Goal: Task Accomplishment & Management: Complete application form

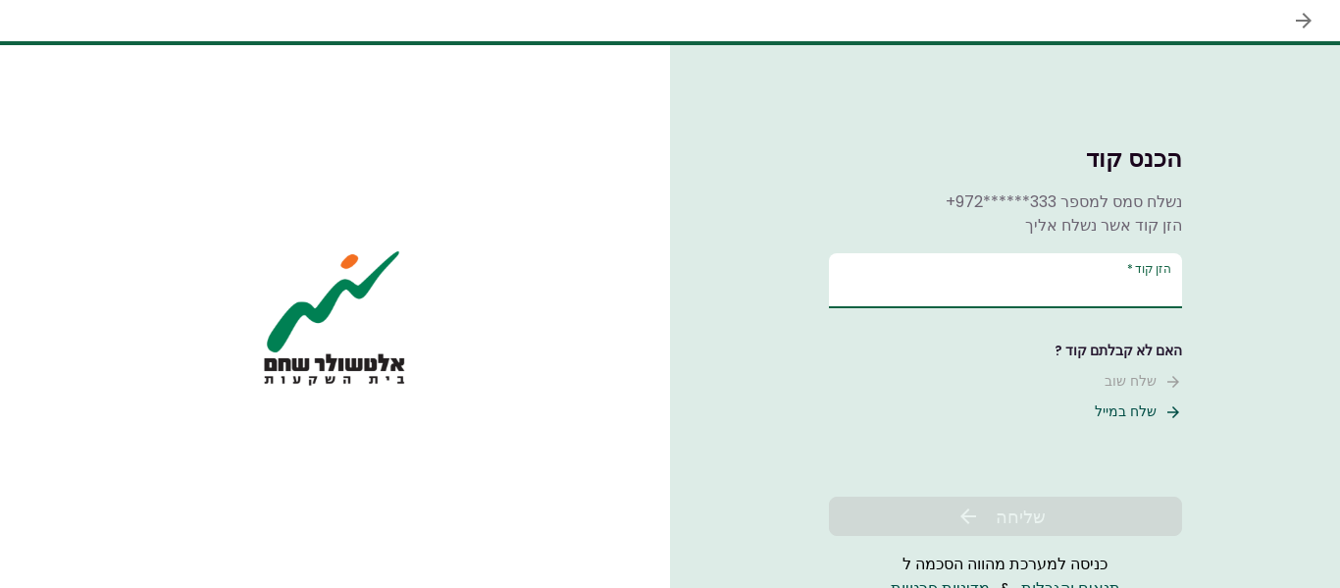
click at [1092, 276] on input "הזן קוד   *" at bounding box center [1005, 280] width 353 height 55
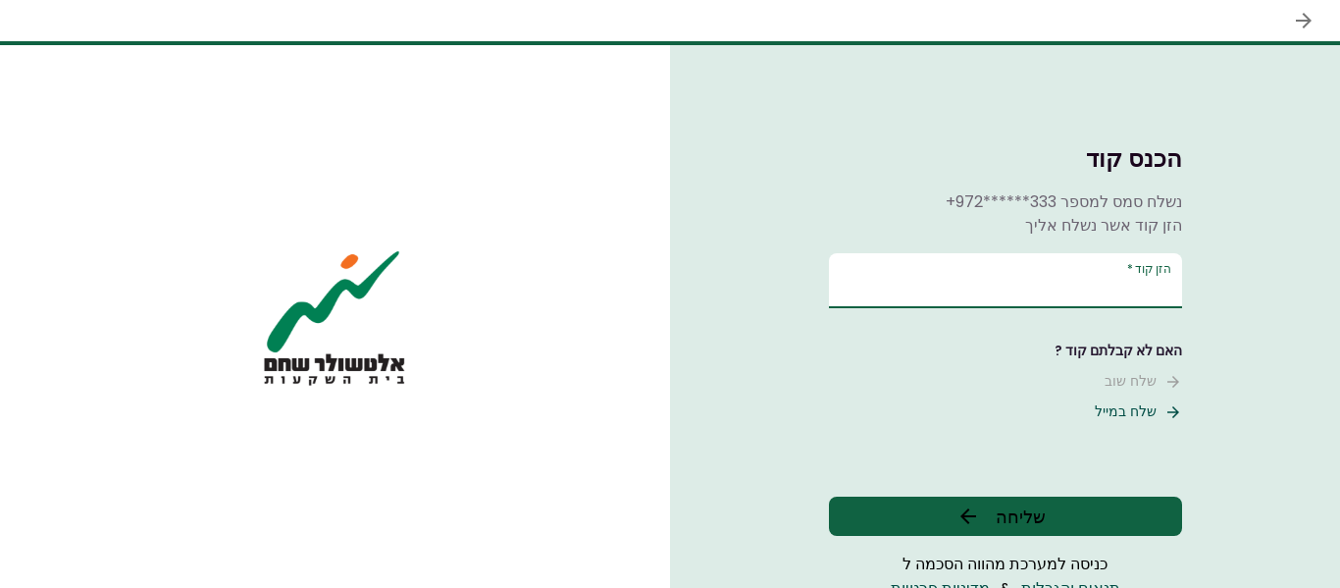
type input "******"
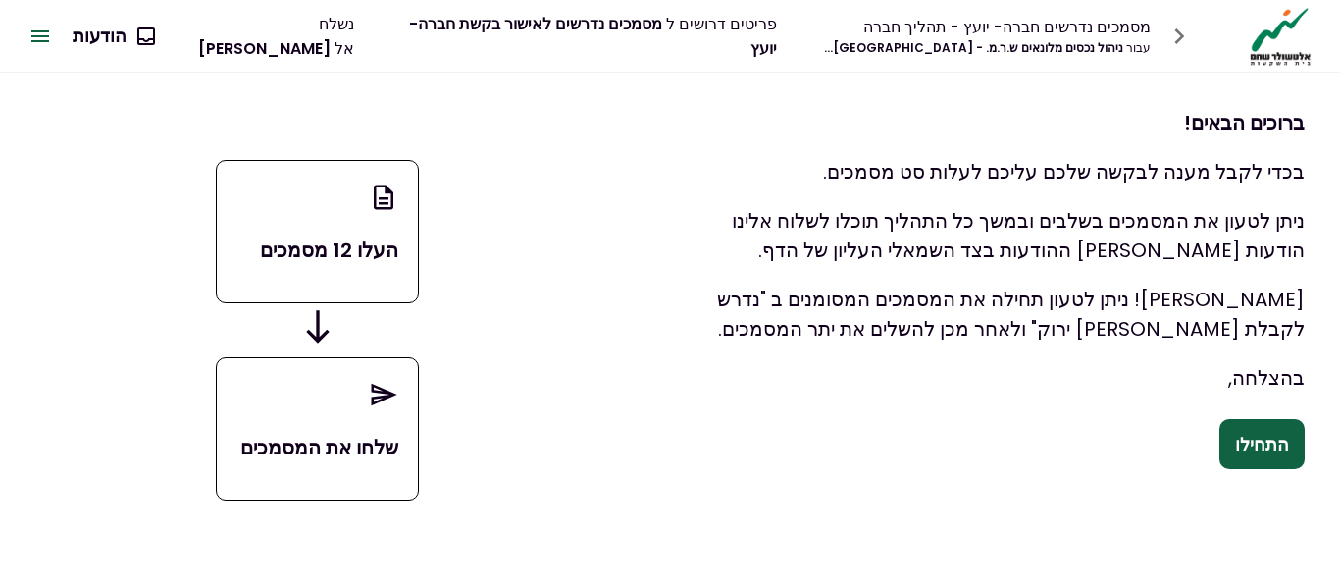
click at [1242, 449] on button "התחילו" at bounding box center [1262, 444] width 85 height 51
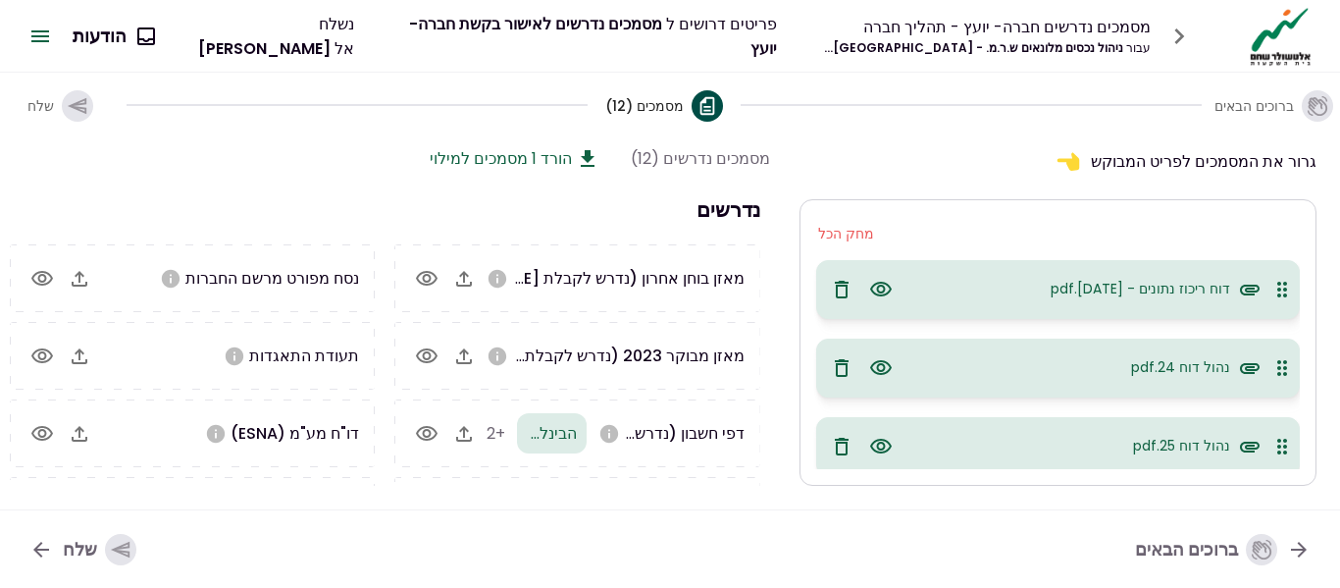
scroll to position [214, 0]
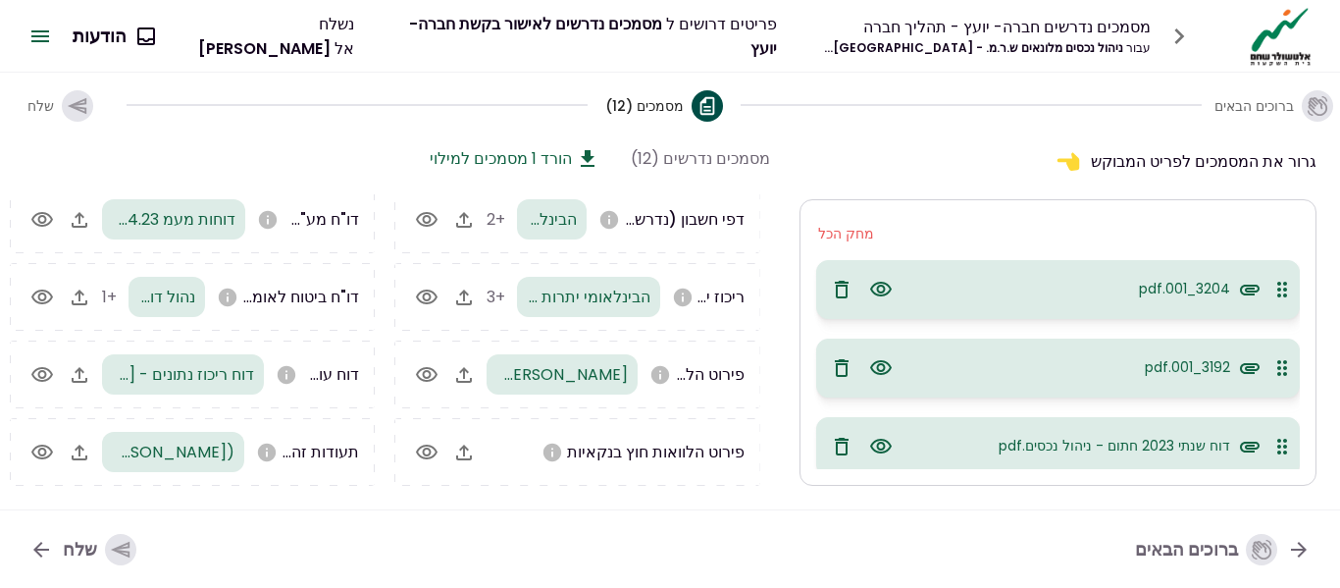
click at [879, 289] on icon "button" at bounding box center [881, 290] width 24 height 24
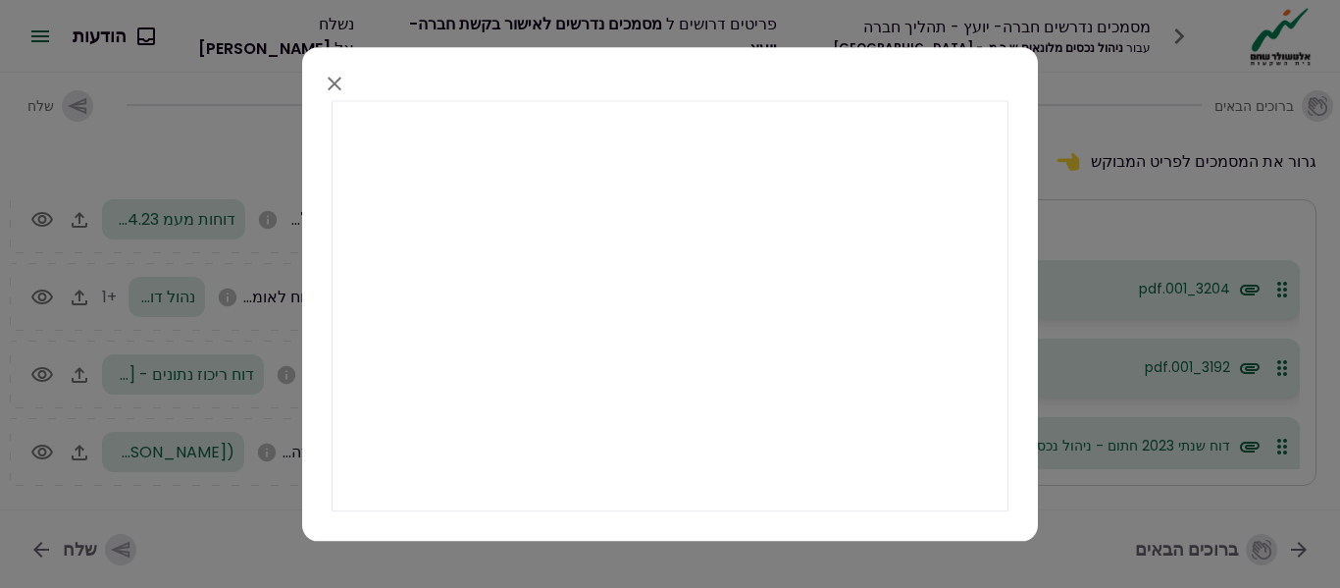
click at [334, 80] on icon "button" at bounding box center [335, 84] width 24 height 24
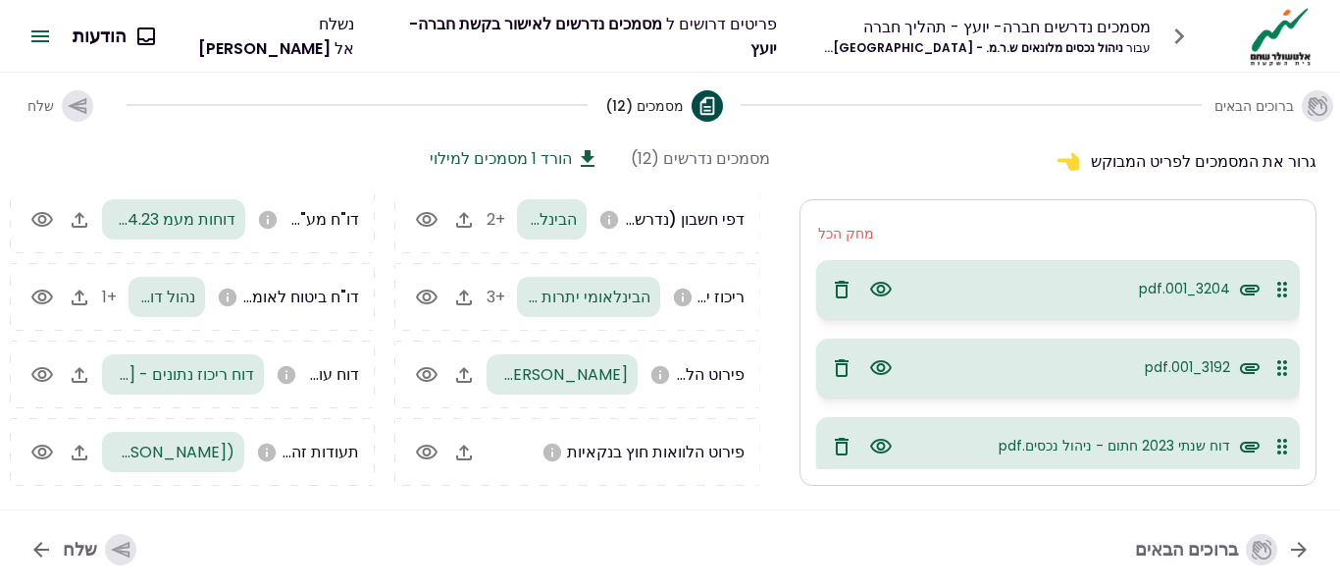
scroll to position [0, 0]
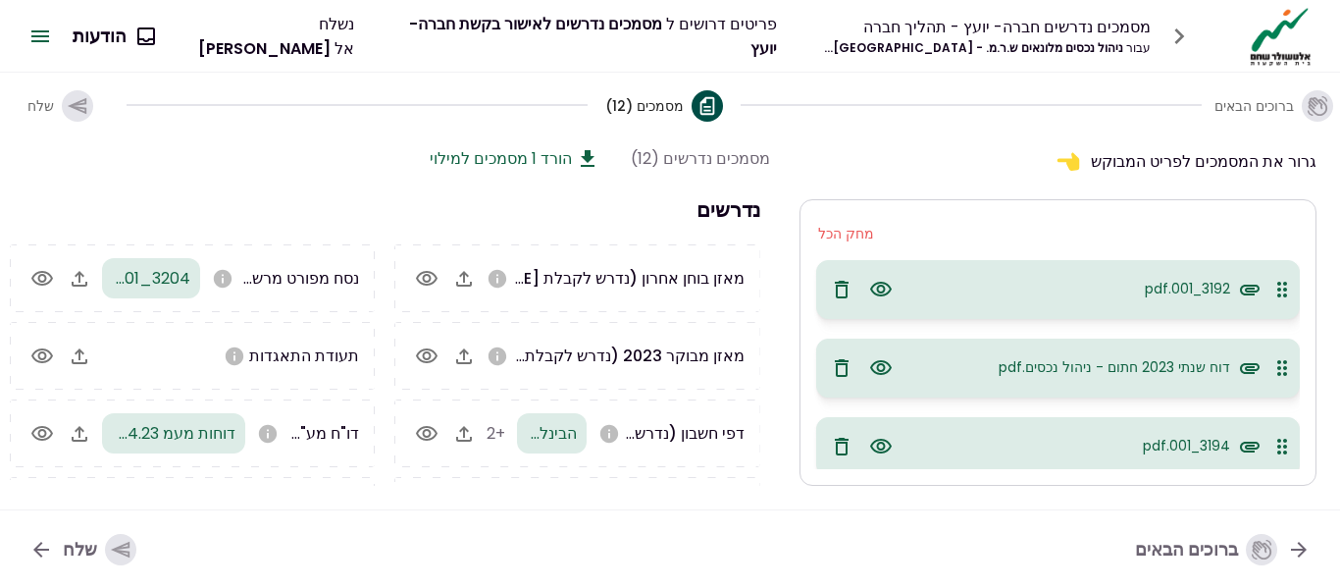
click at [889, 287] on icon "button" at bounding box center [881, 290] width 24 height 24
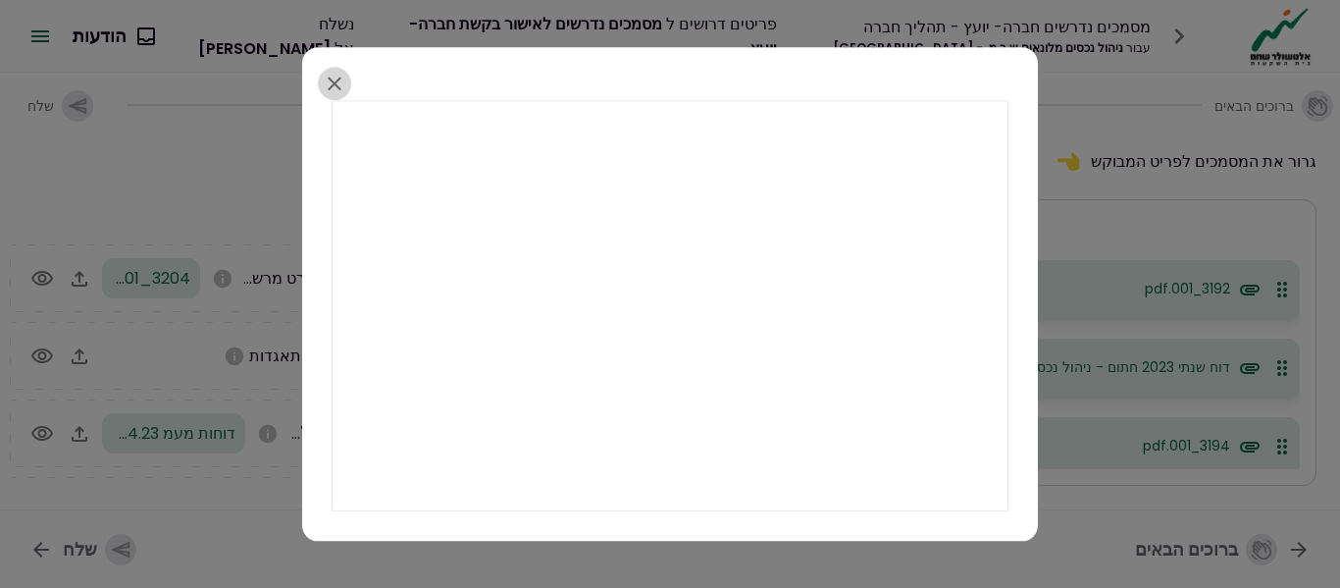
click at [335, 84] on icon "button" at bounding box center [335, 84] width 14 height 14
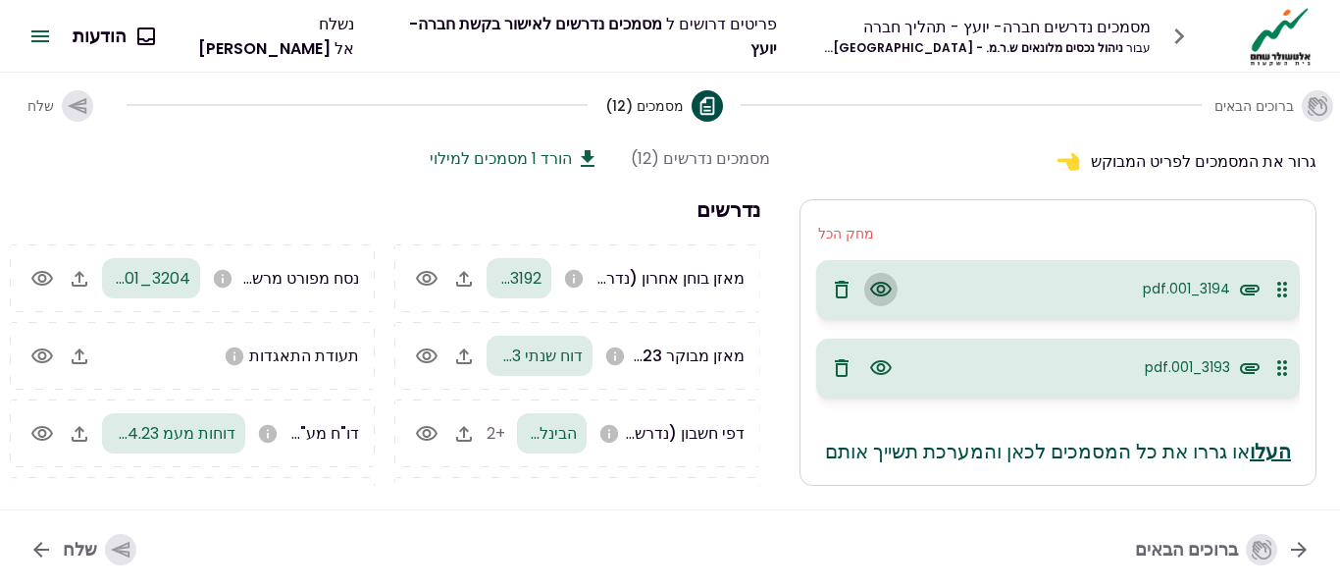
click at [882, 286] on icon "button" at bounding box center [881, 289] width 22 height 15
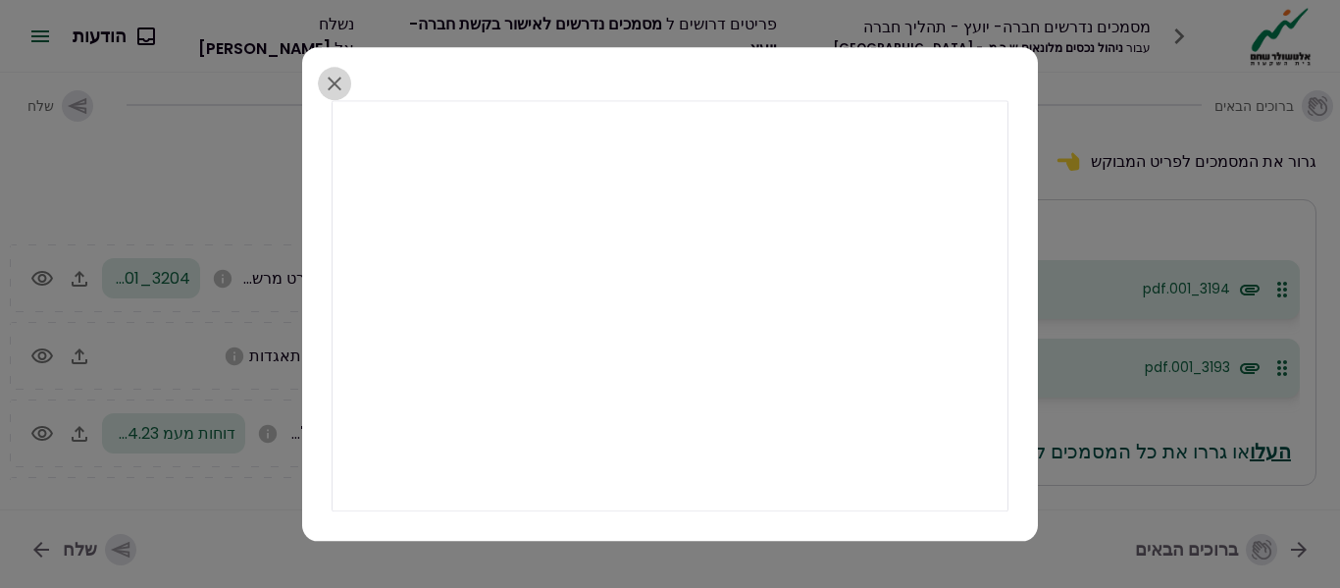
click at [327, 82] on icon "button" at bounding box center [335, 84] width 24 height 24
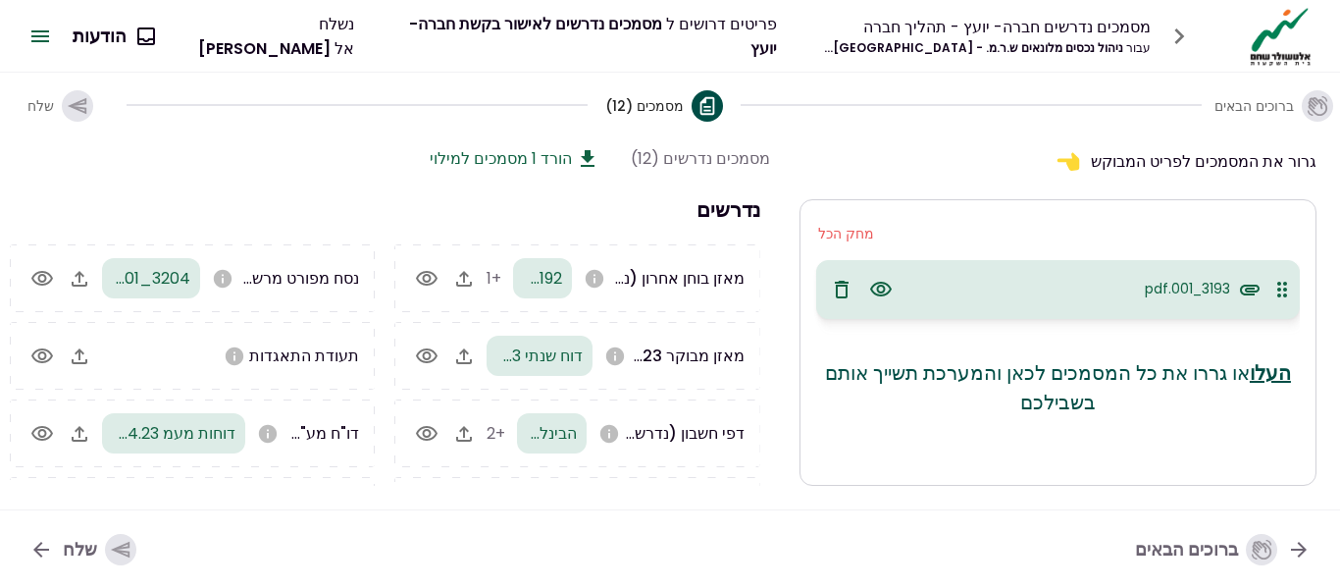
click at [878, 288] on icon "button" at bounding box center [881, 289] width 22 height 15
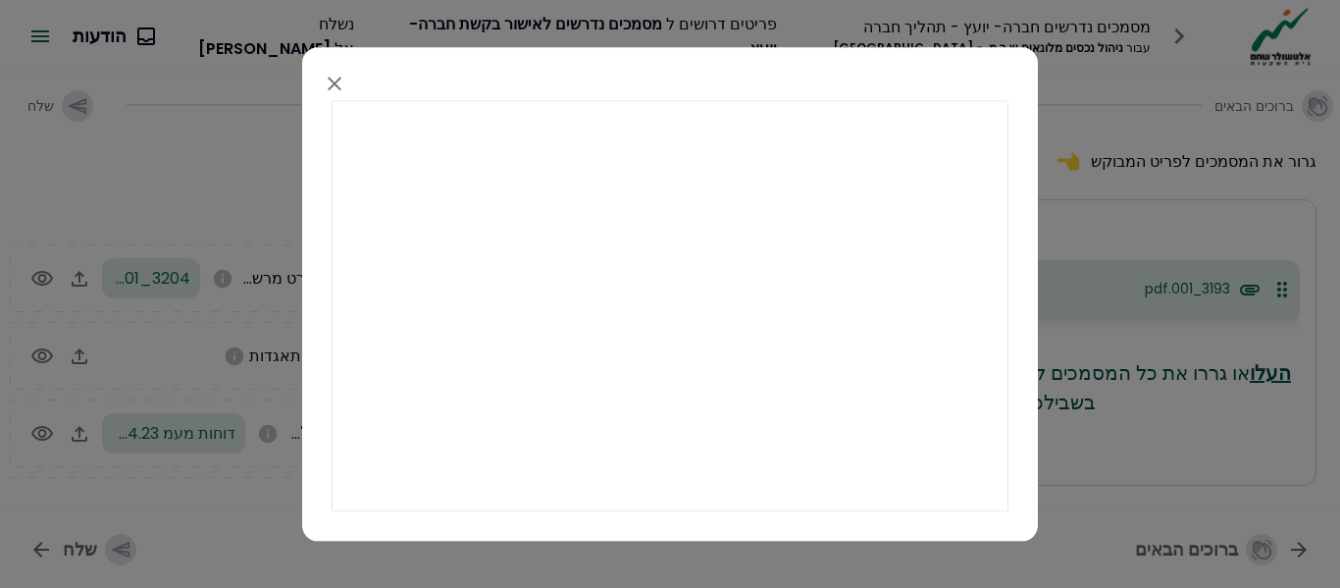
click at [338, 90] on icon "button" at bounding box center [335, 84] width 24 height 24
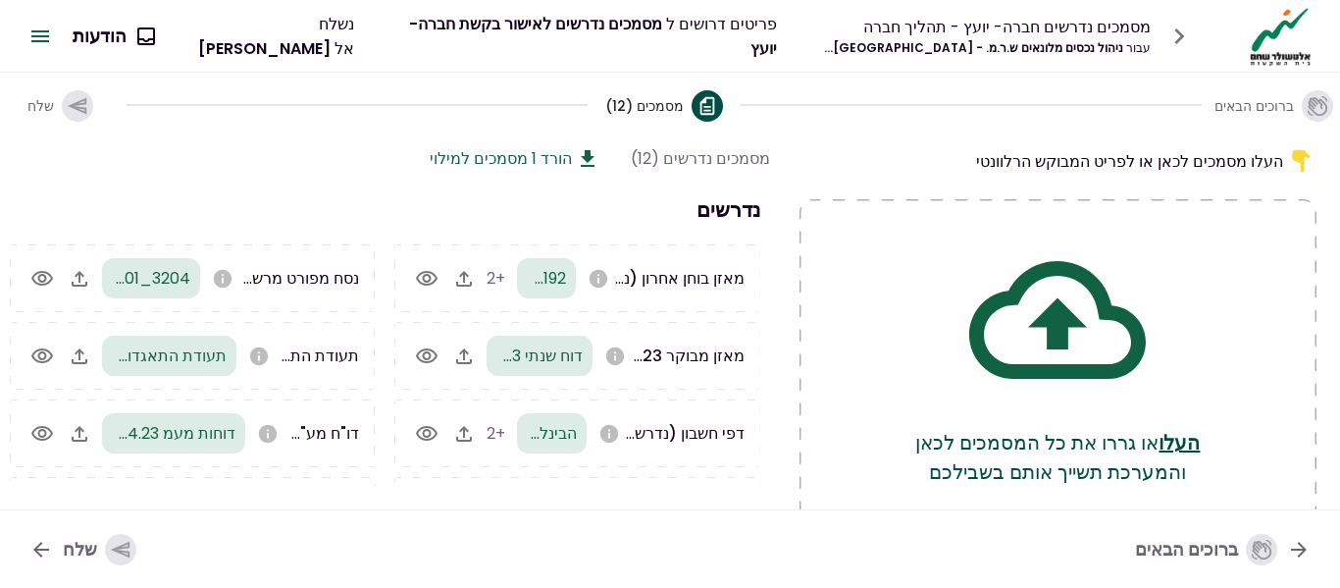
scroll to position [214, 0]
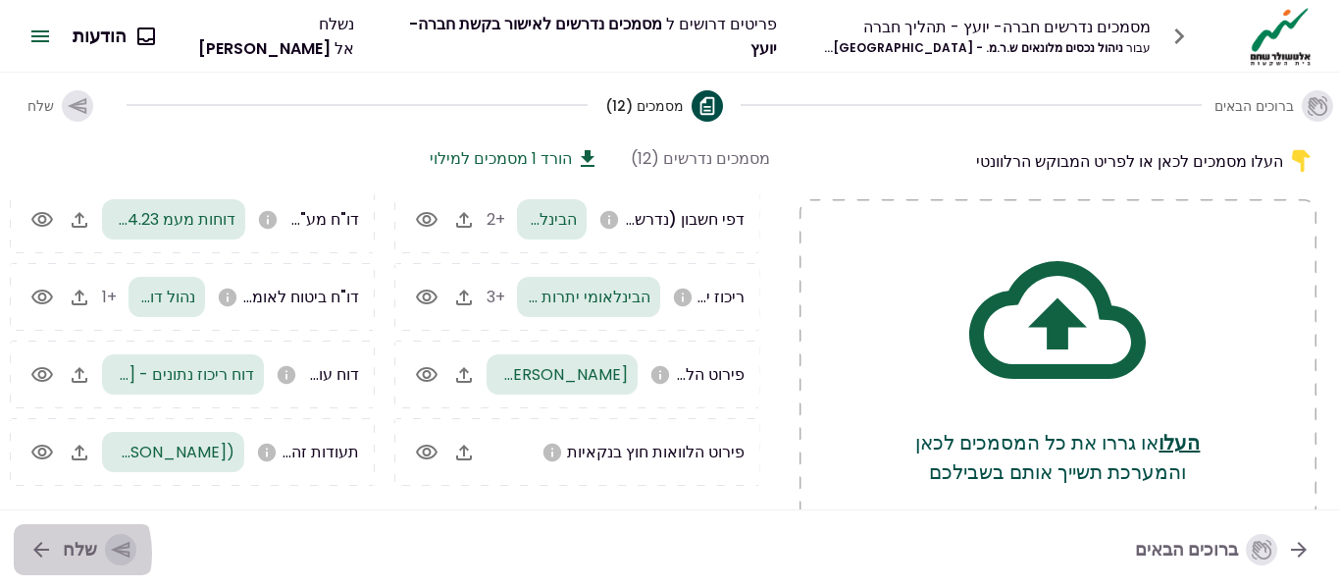
click at [47, 555] on icon "button" at bounding box center [41, 550] width 24 height 24
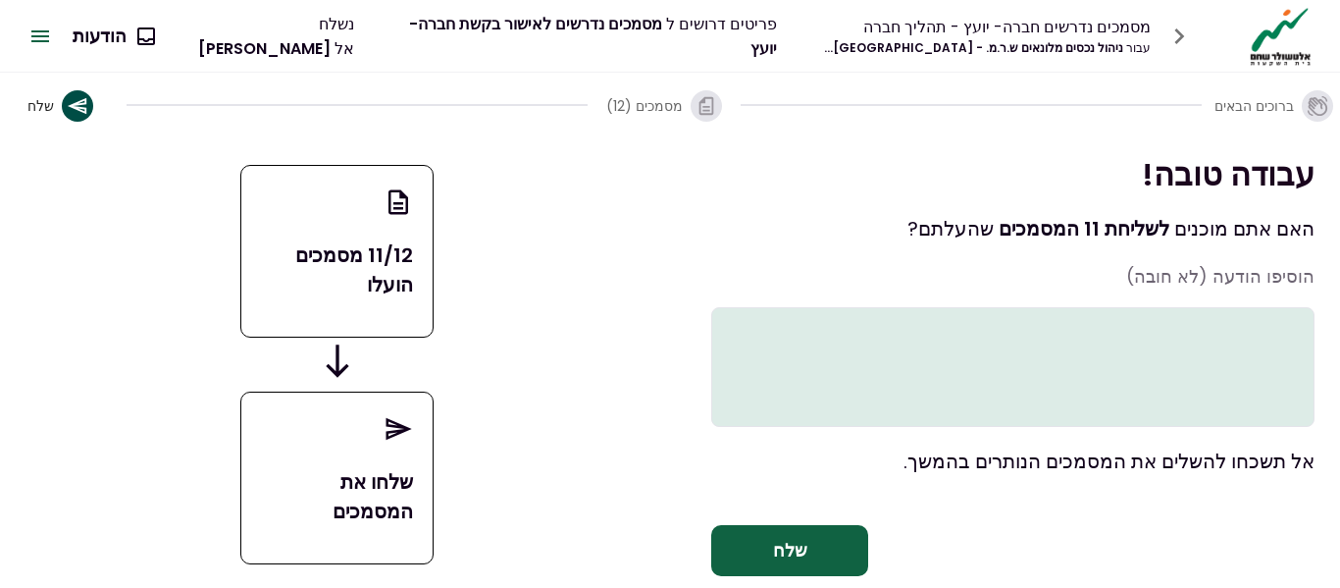
click at [401, 215] on icon at bounding box center [399, 202] width 20 height 25
click at [696, 105] on icon "button" at bounding box center [707, 106] width 22 height 22
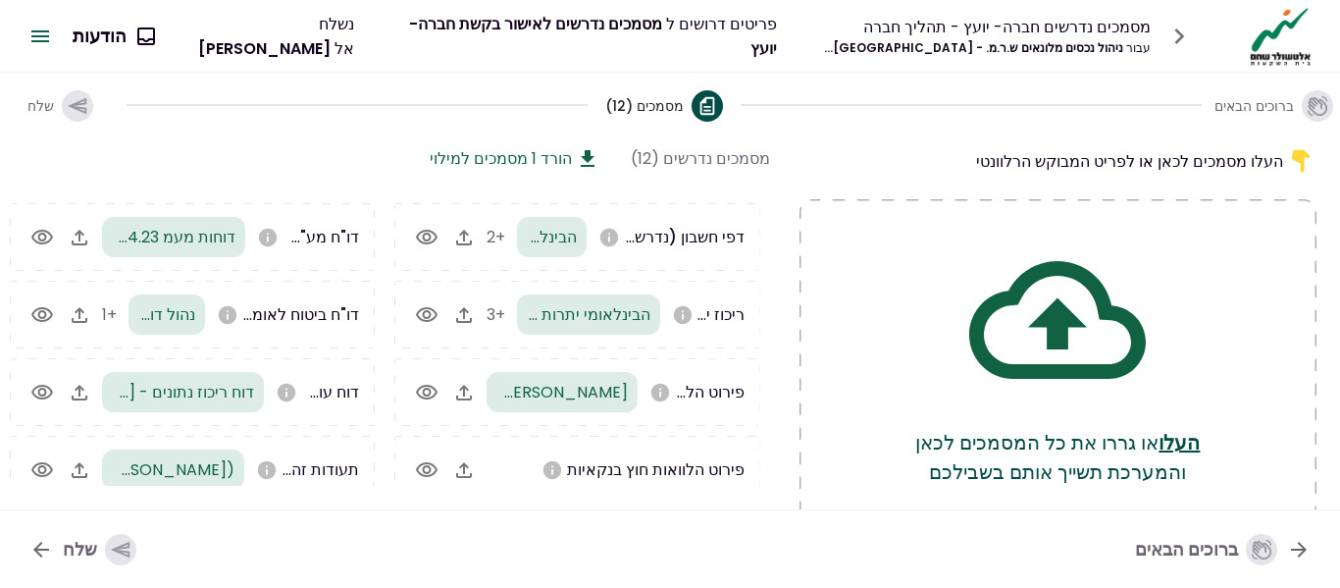
scroll to position [214, 0]
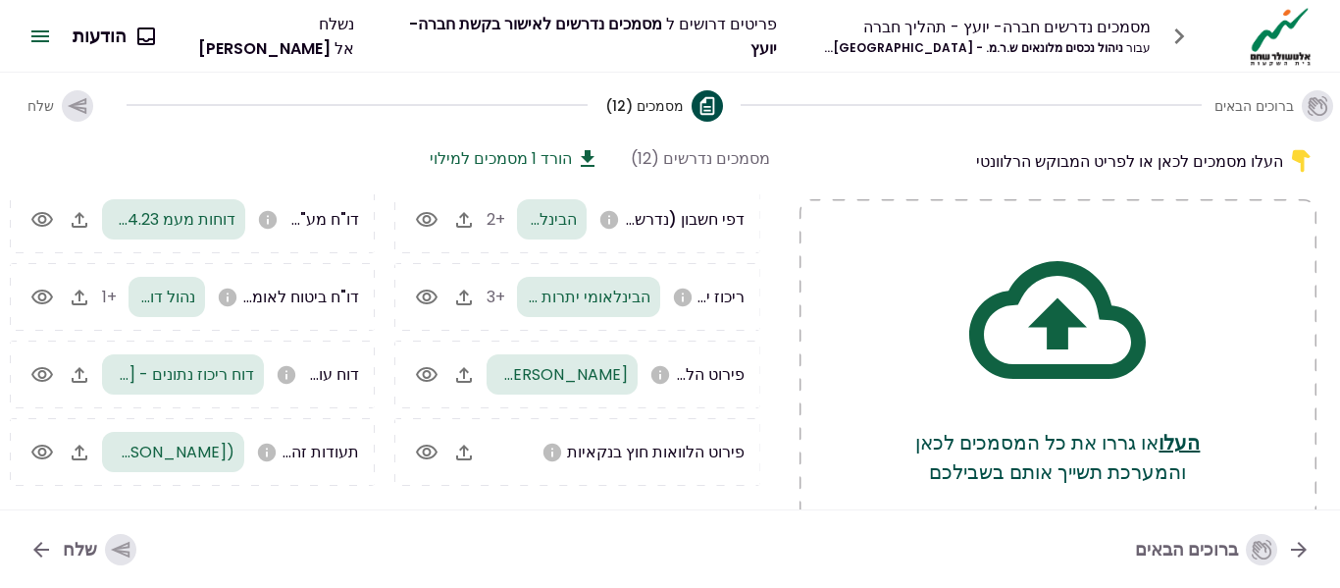
click at [70, 548] on div "שלח" at bounding box center [100, 549] width 74 height 31
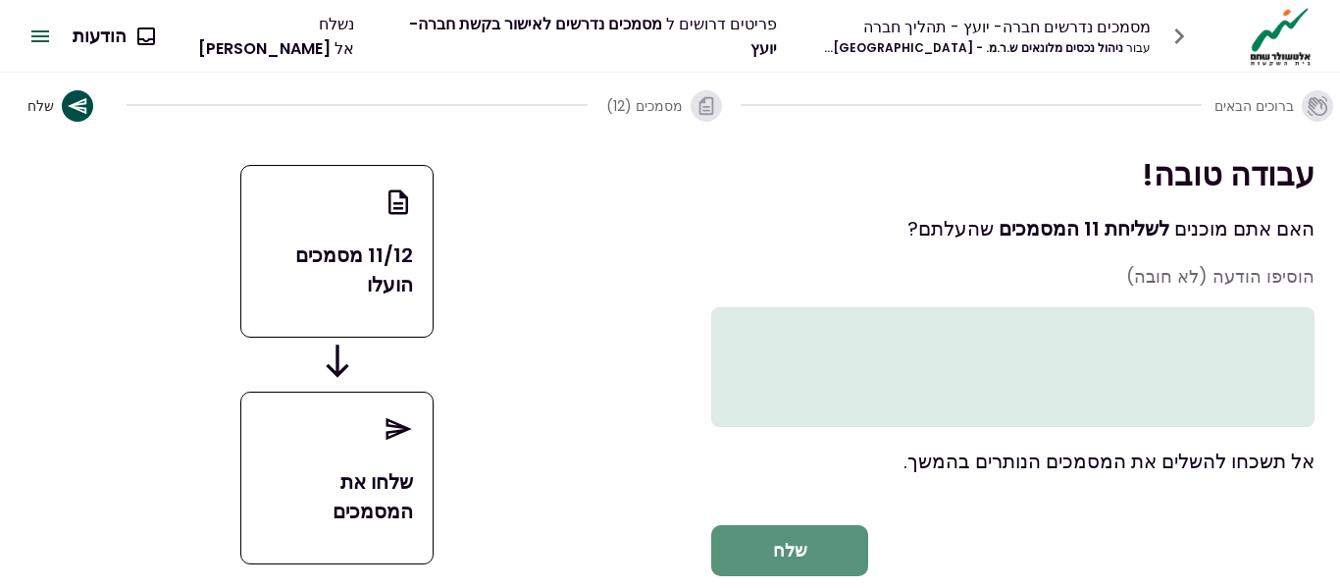
click at [790, 567] on button "שלח" at bounding box center [789, 550] width 157 height 51
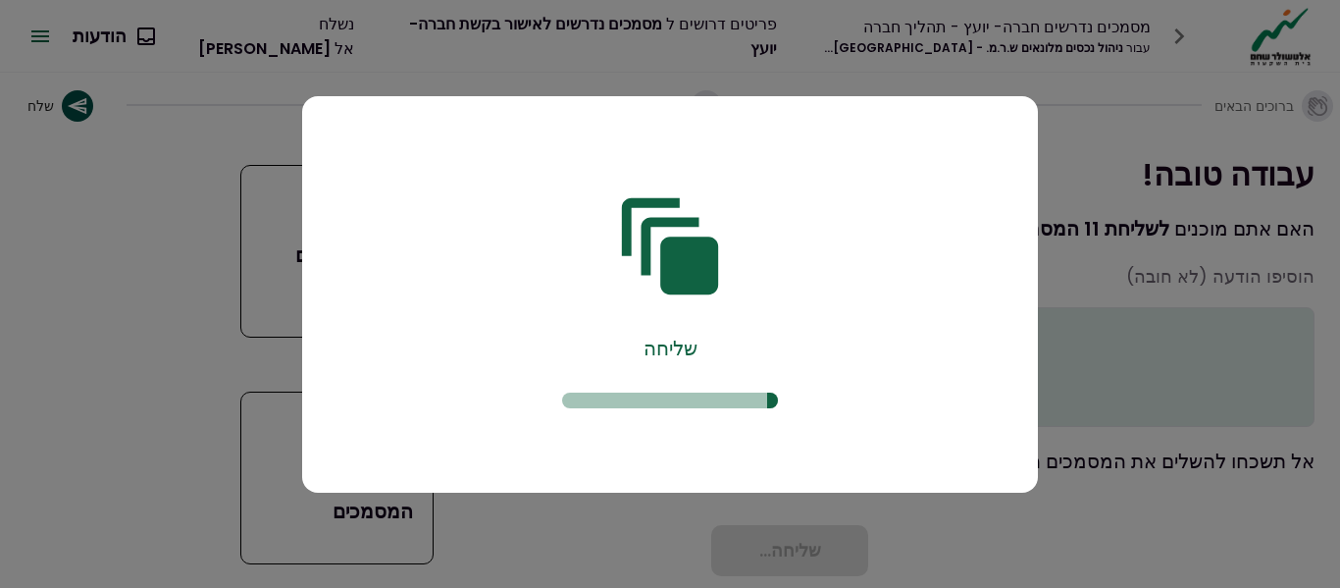
click at [679, 344] on div "שליחה" at bounding box center [670, 348] width 243 height 29
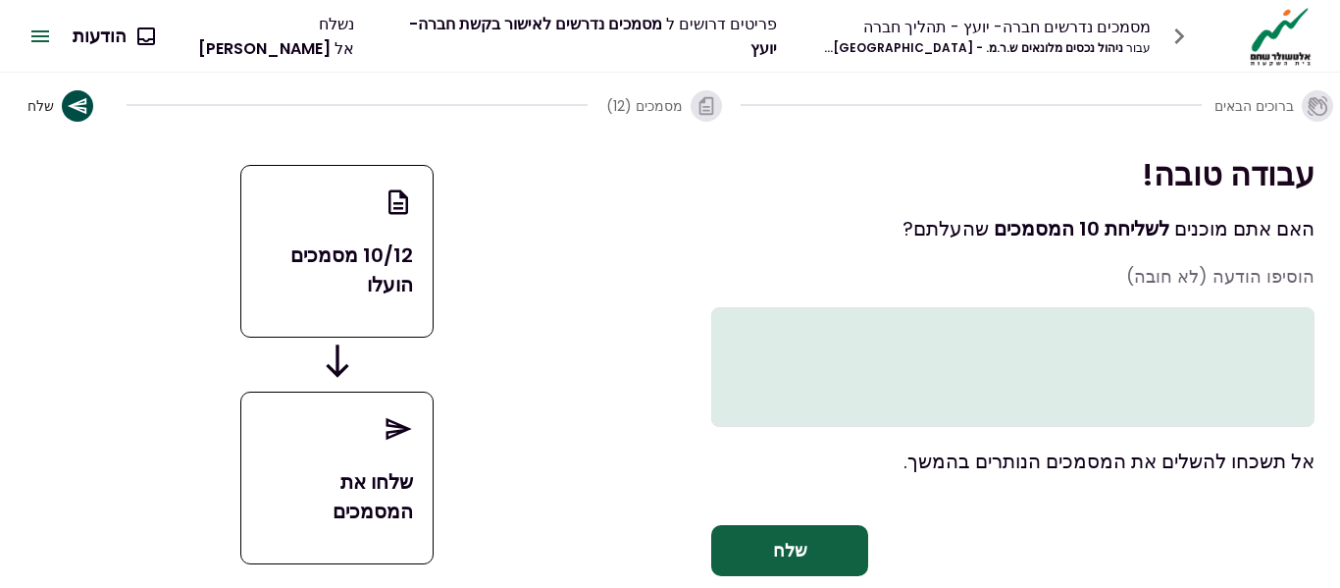
click at [699, 115] on icon "button" at bounding box center [707, 106] width 22 height 22
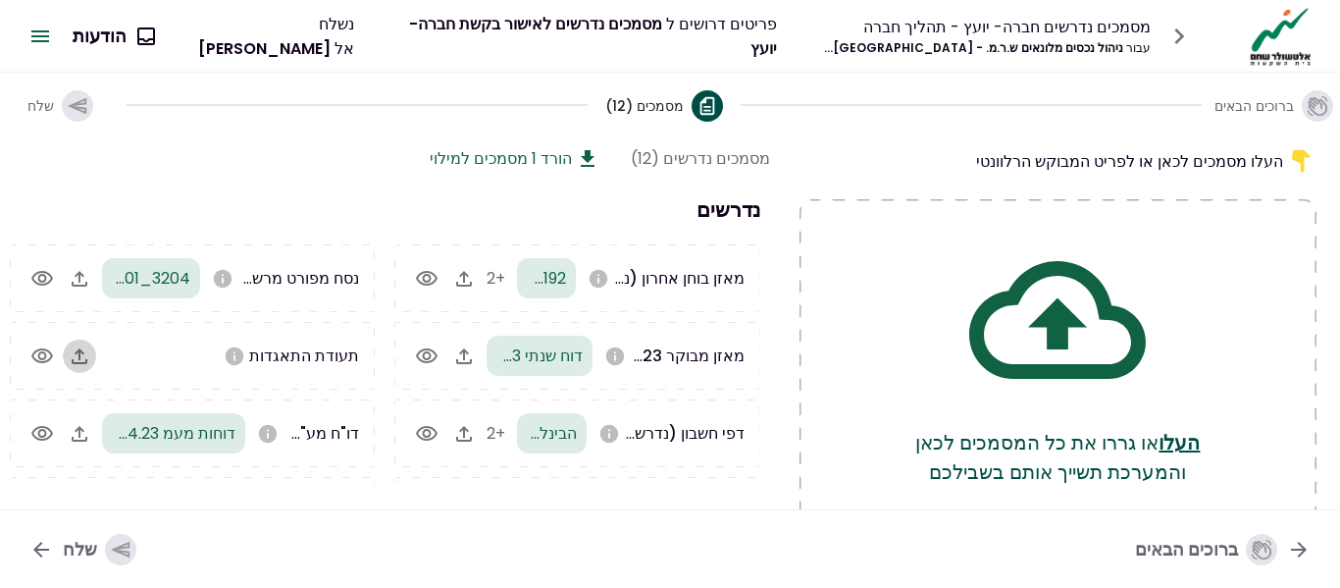
click at [91, 359] on icon "button" at bounding box center [80, 356] width 24 height 24
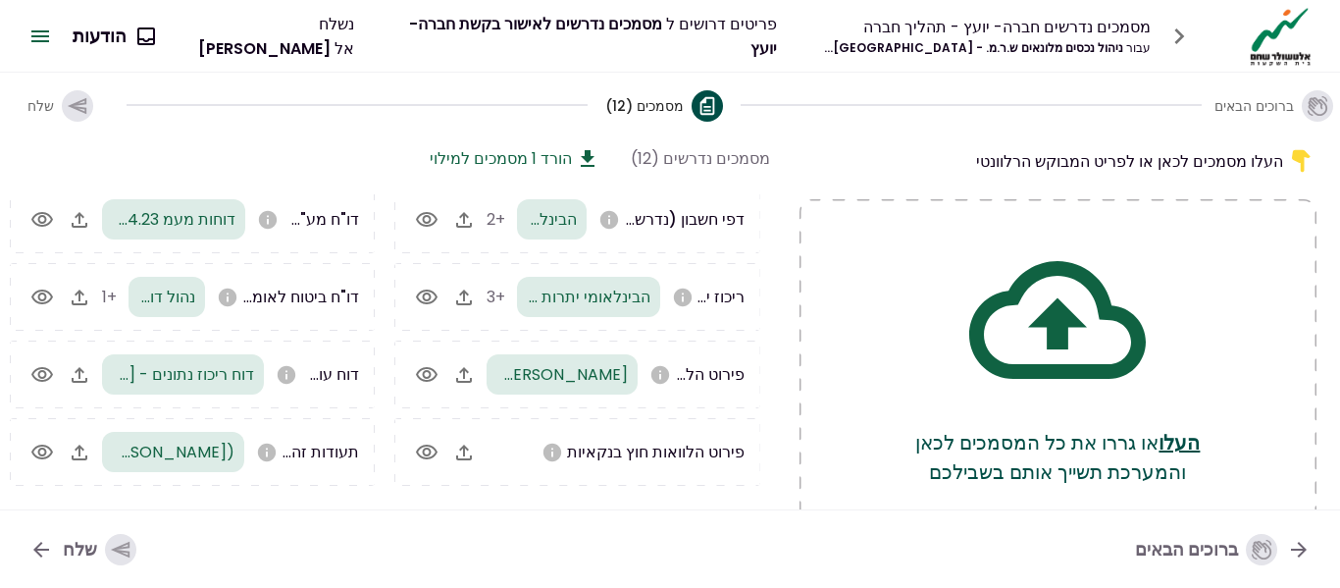
click at [56, 549] on button "שלח" at bounding box center [83, 549] width 138 height 51
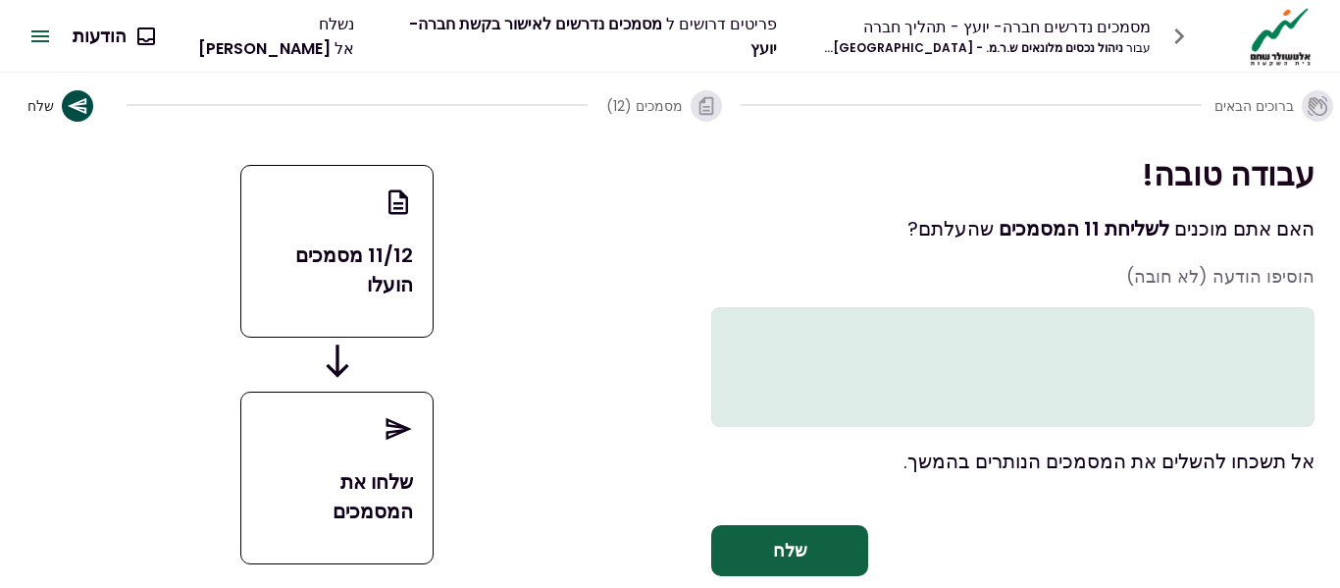
click at [807, 573] on button "שלח" at bounding box center [789, 550] width 157 height 51
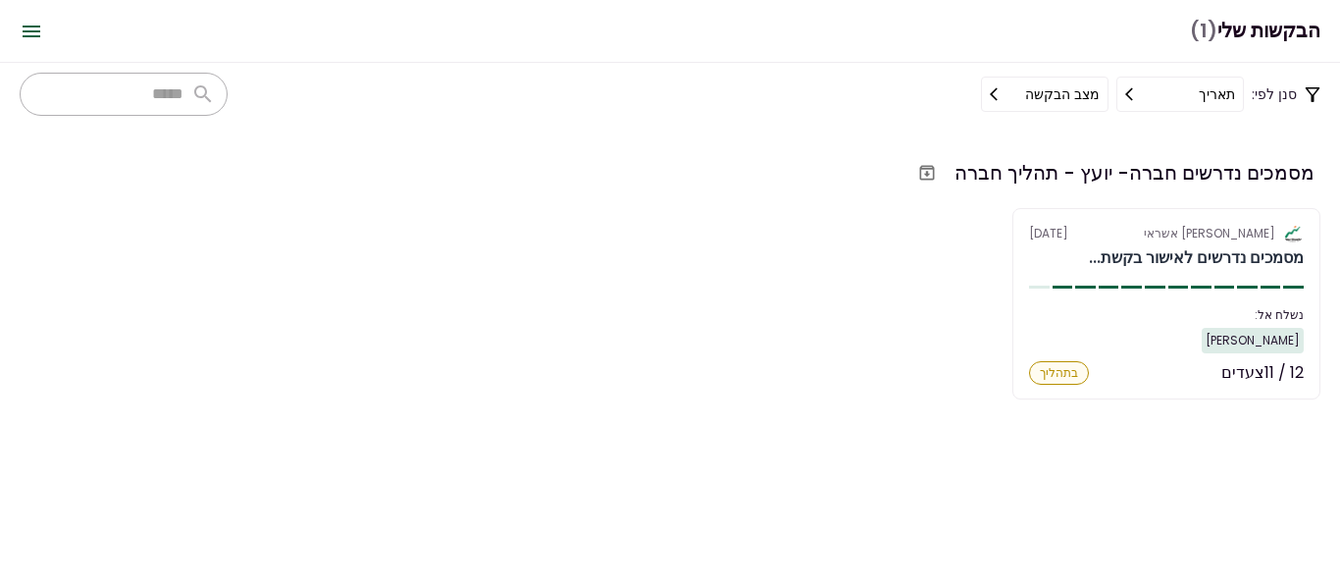
click at [744, 426] on section "מסמכים נדרשים חברה- יועץ - תהליך חברה אלטשולר שחם אשראי 15 Sep מסמכים נדרשים לא…" at bounding box center [670, 357] width 1340 height 462
click at [36, 38] on icon "Open menu" at bounding box center [32, 32] width 24 height 24
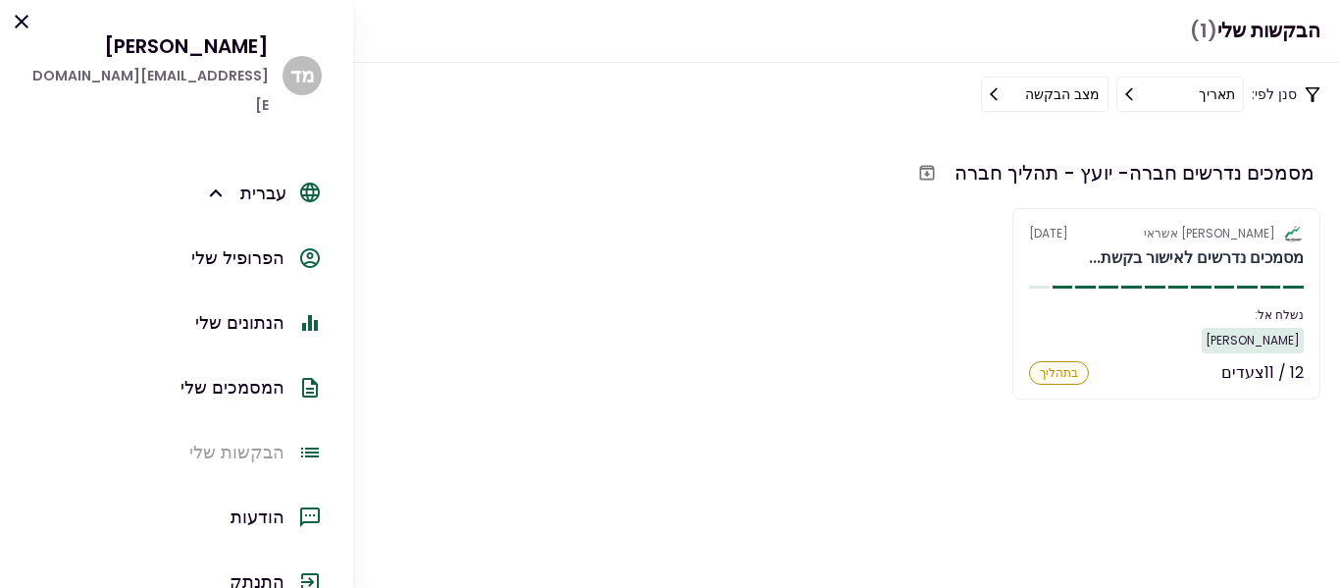
drag, startPoint x: 233, startPoint y: 235, endPoint x: 605, endPoint y: 266, distance: 374.2
click at [235, 243] on div "הפרופיל שלי" at bounding box center [237, 257] width 93 height 29
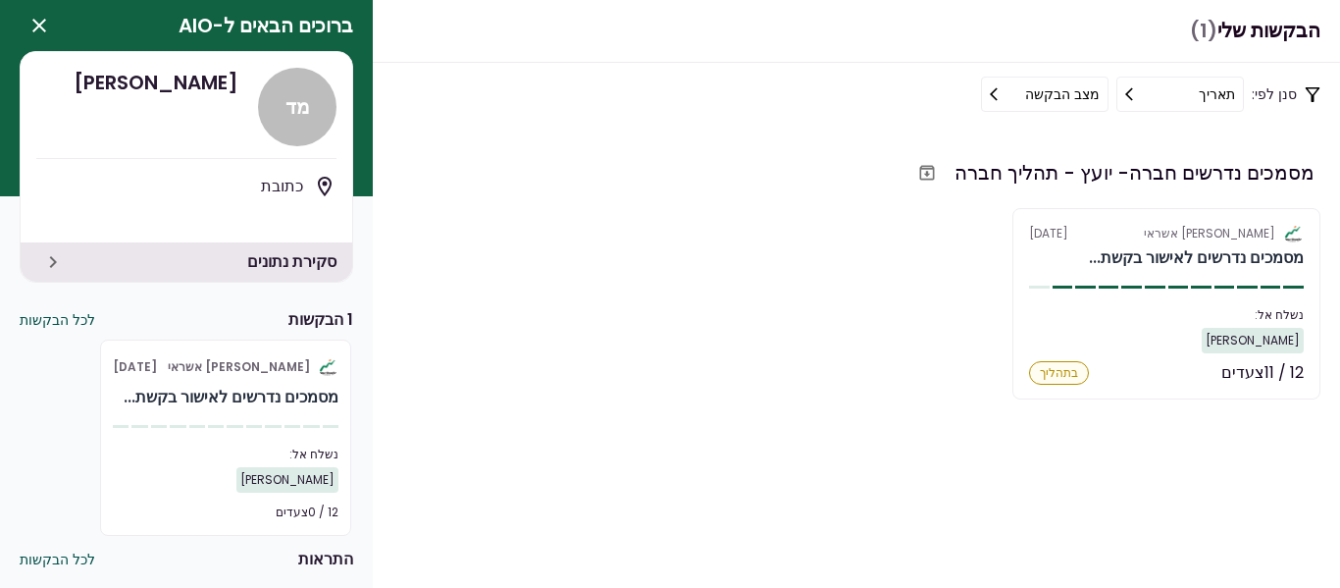
click at [38, 315] on button "לכל הבקשות" at bounding box center [58, 320] width 76 height 21
click at [80, 565] on button "לכל הבקשות" at bounding box center [58, 560] width 76 height 21
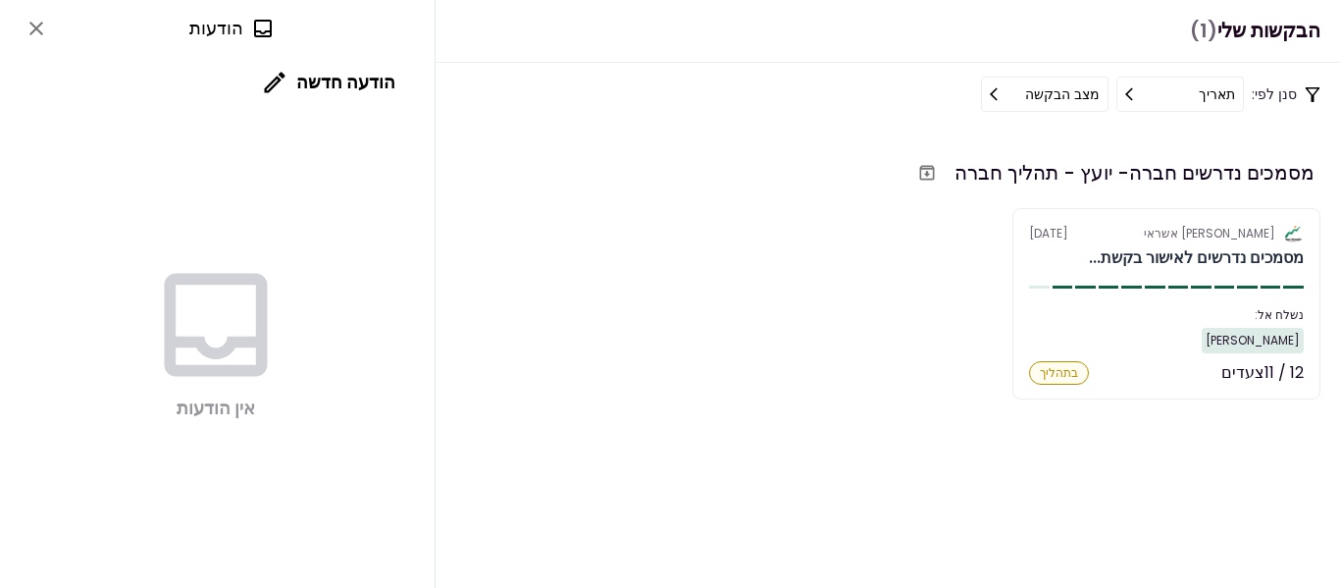
click at [44, 25] on icon "close" at bounding box center [37, 29] width 24 height 24
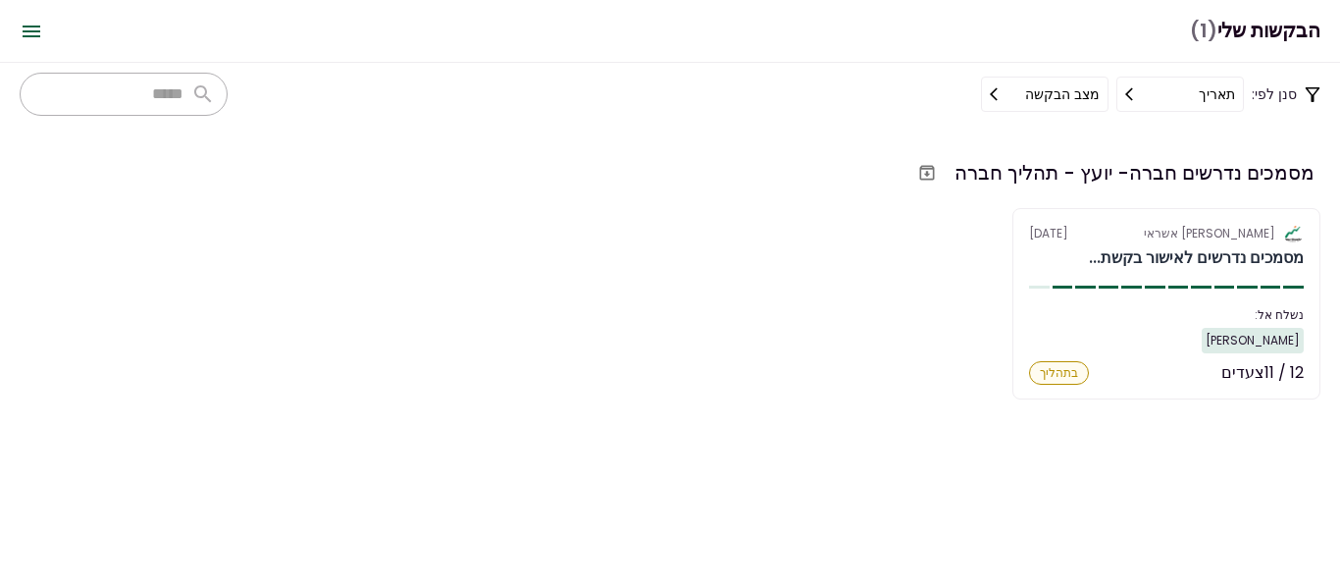
click at [29, 23] on icon "Open menu" at bounding box center [32, 32] width 24 height 24
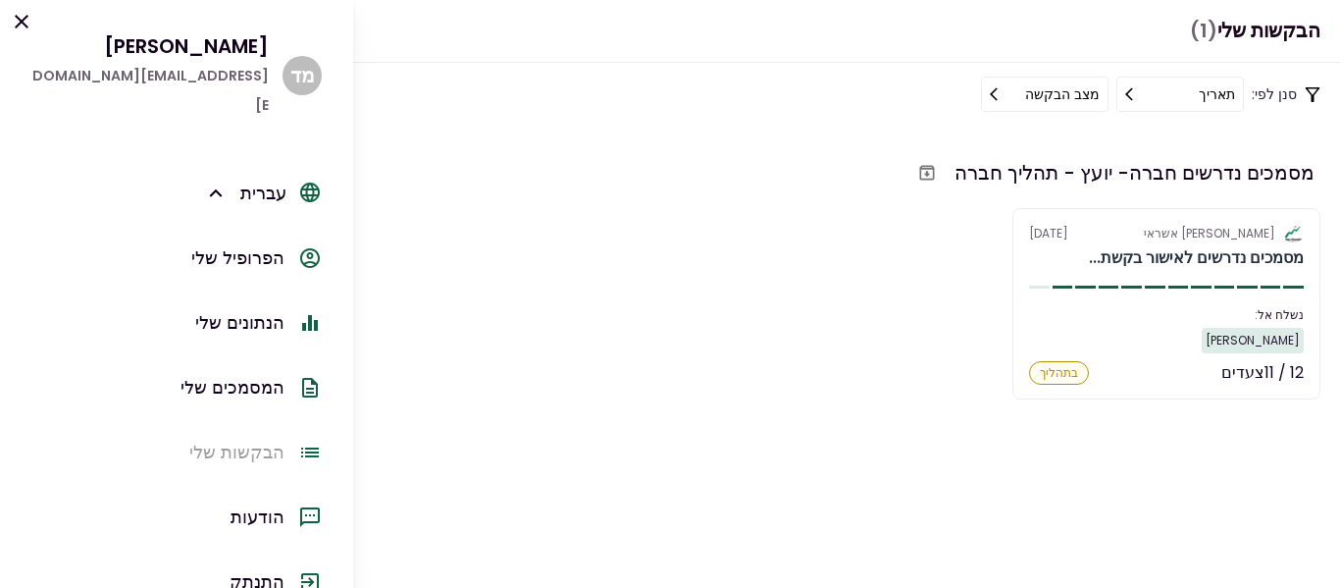
click at [253, 243] on div "הפרופיל שלי" at bounding box center [237, 257] width 93 height 29
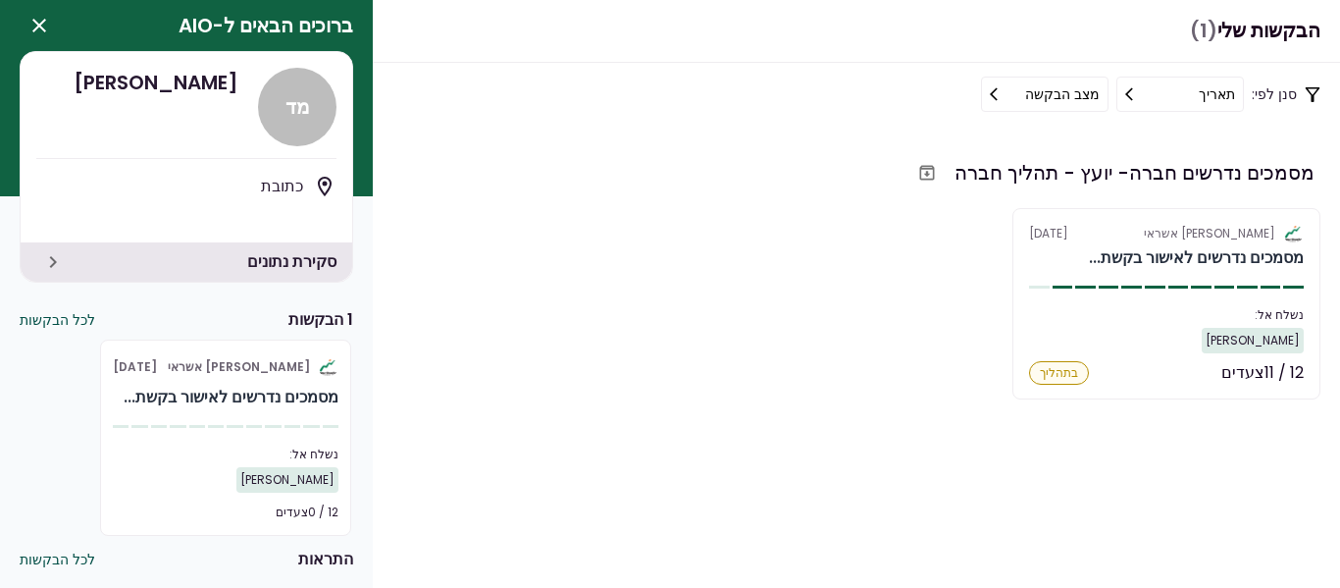
scroll to position [9, 0]
click at [206, 480] on div "[PERSON_NAME]" at bounding box center [226, 480] width 226 height 26
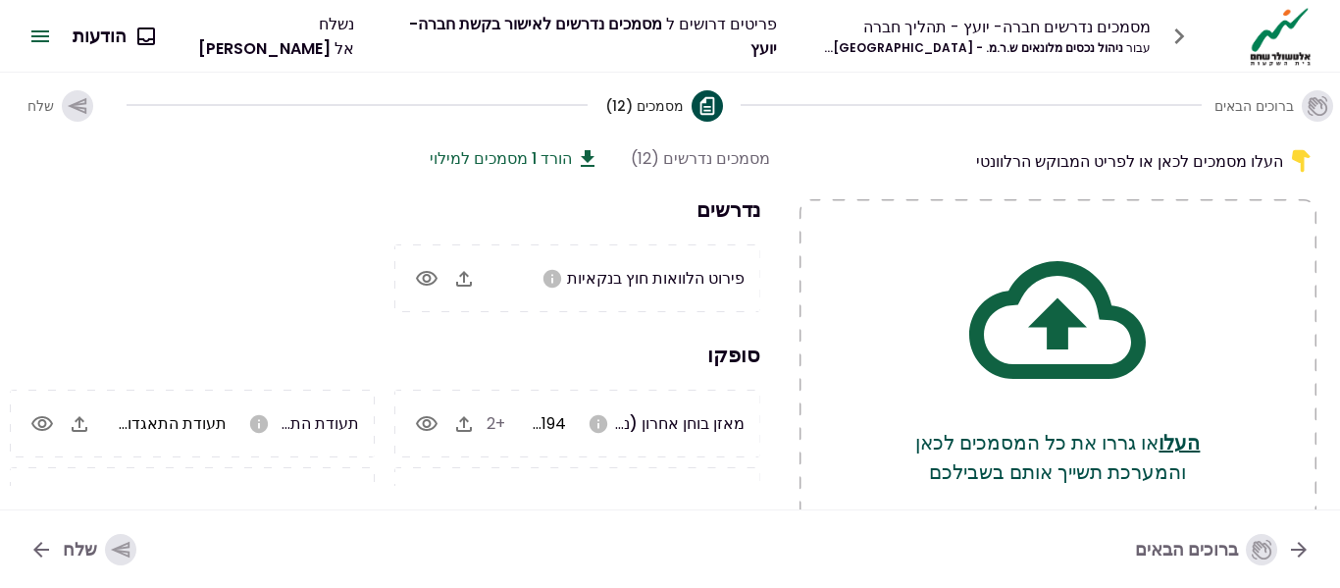
click at [507, 154] on button "הורד 1 מסמכים למילוי" at bounding box center [515, 158] width 170 height 25
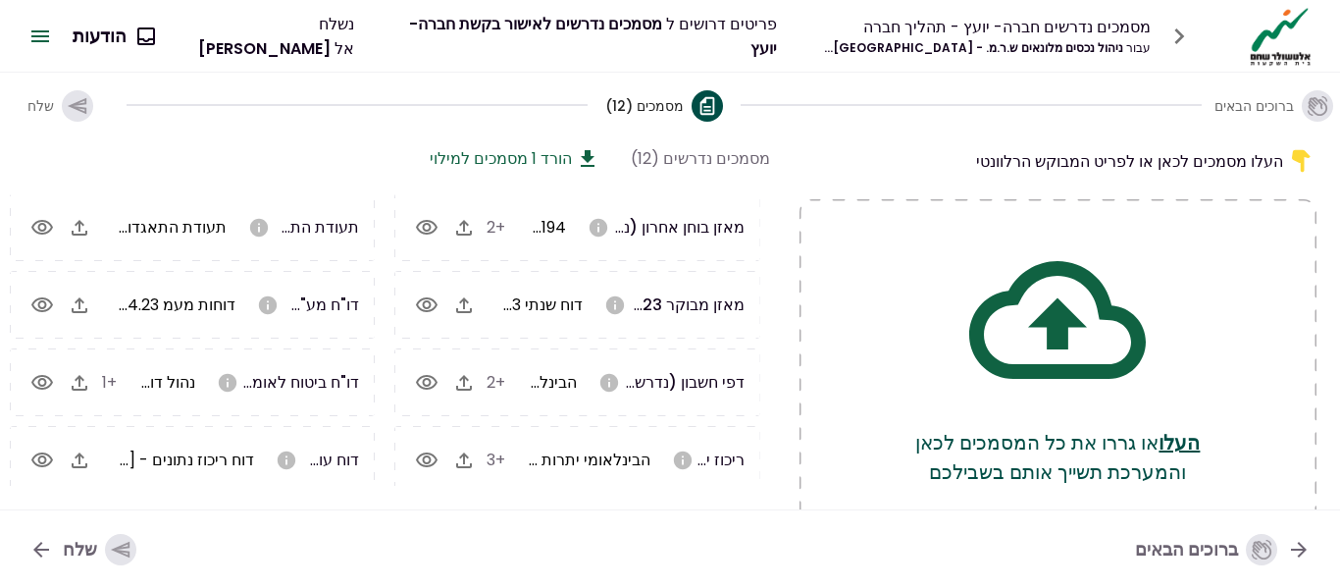
scroll to position [294, 0]
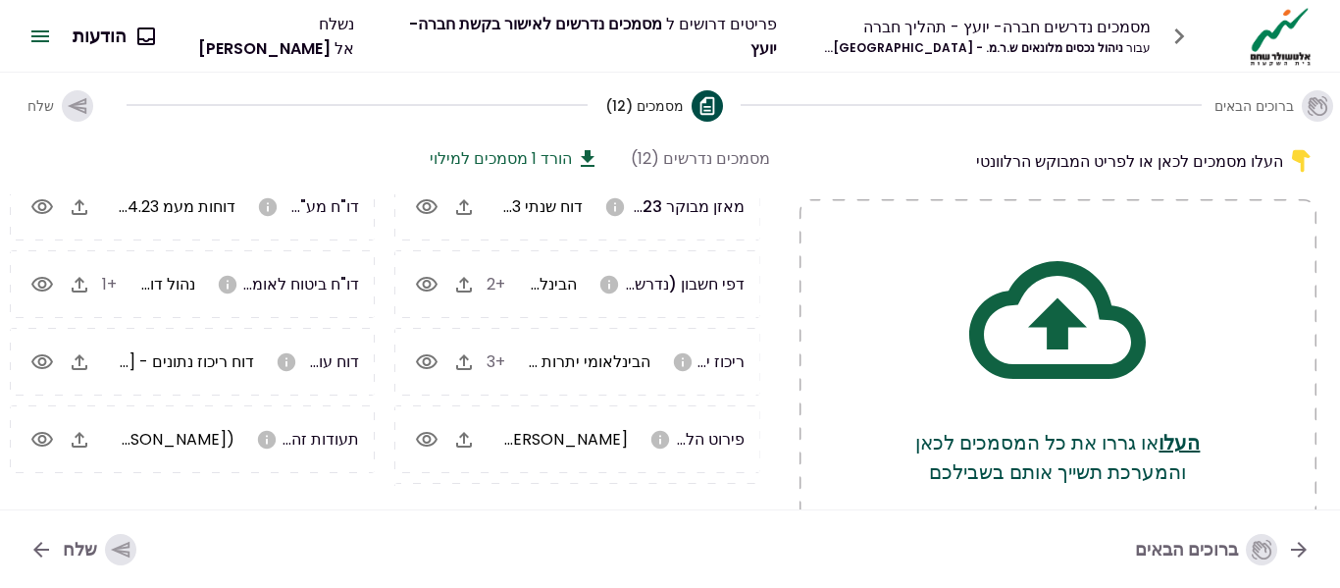
click at [1175, 33] on icon "button" at bounding box center [1179, 36] width 31 height 31
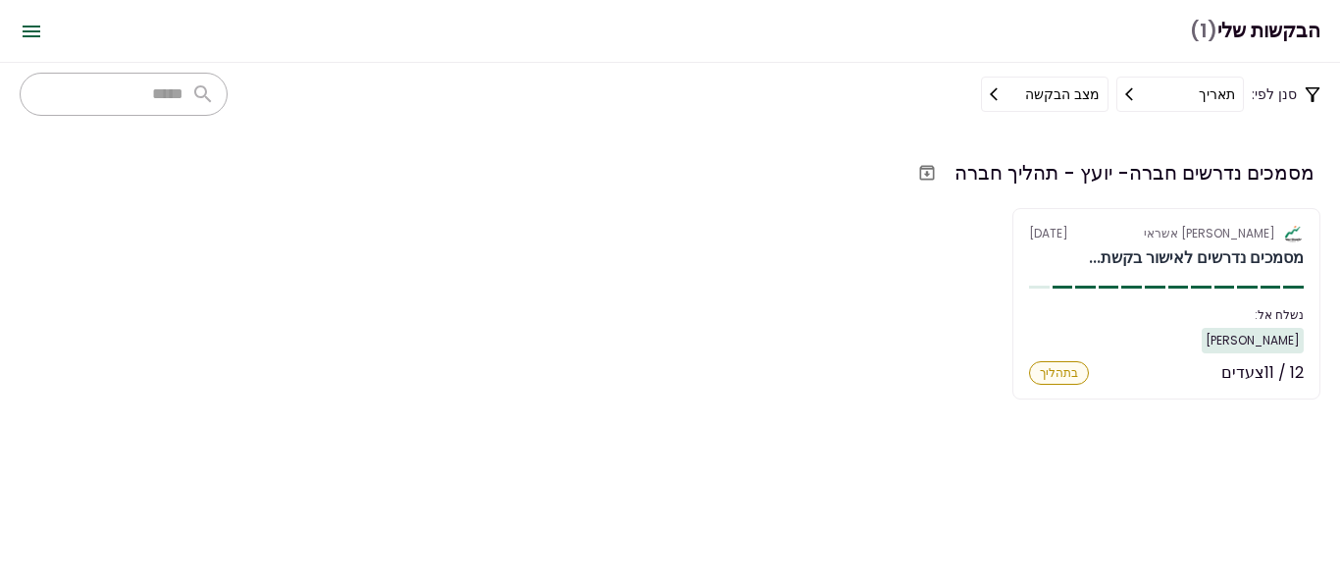
scroll to position [340, 0]
click at [1137, 83] on button "תאריך" at bounding box center [1181, 94] width 128 height 35
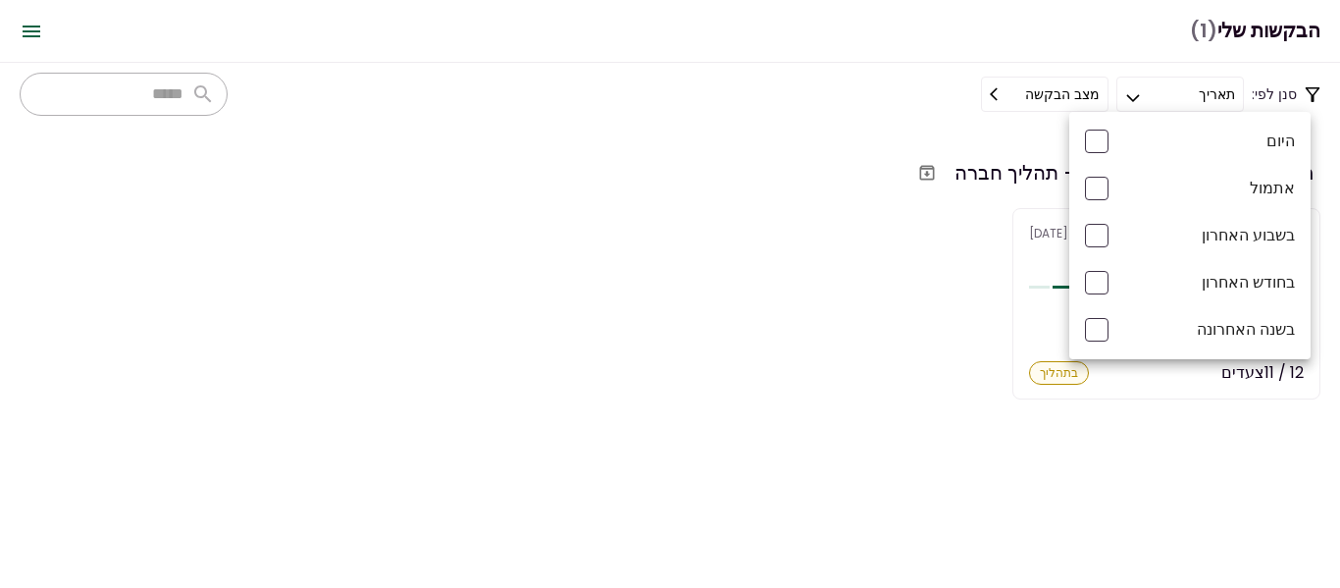
click at [1137, 83] on div at bounding box center [670, 294] width 1340 height 588
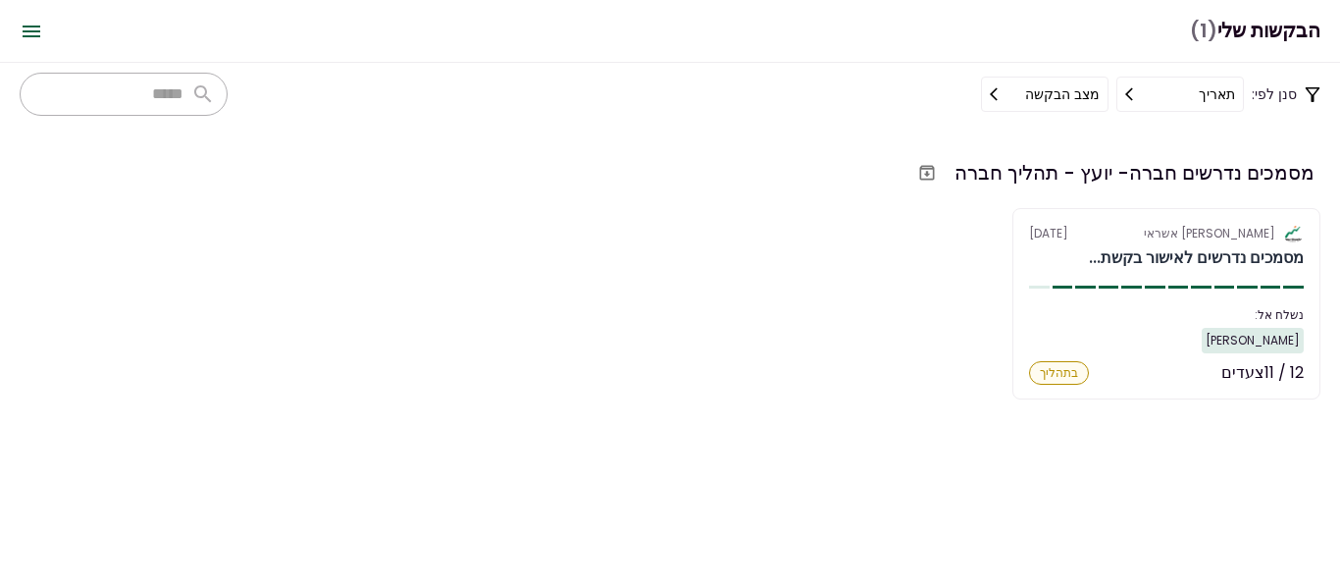
click at [1064, 91] on button "מצב הבקשה" at bounding box center [1045, 94] width 128 height 35
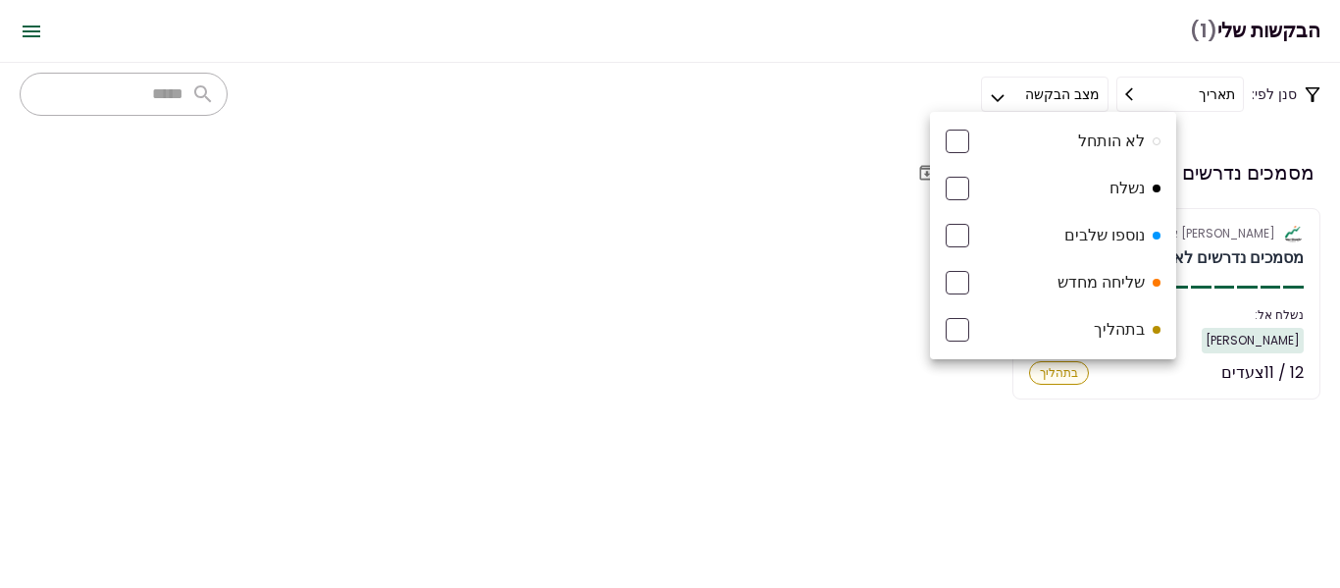
click at [843, 378] on div at bounding box center [670, 294] width 1340 height 588
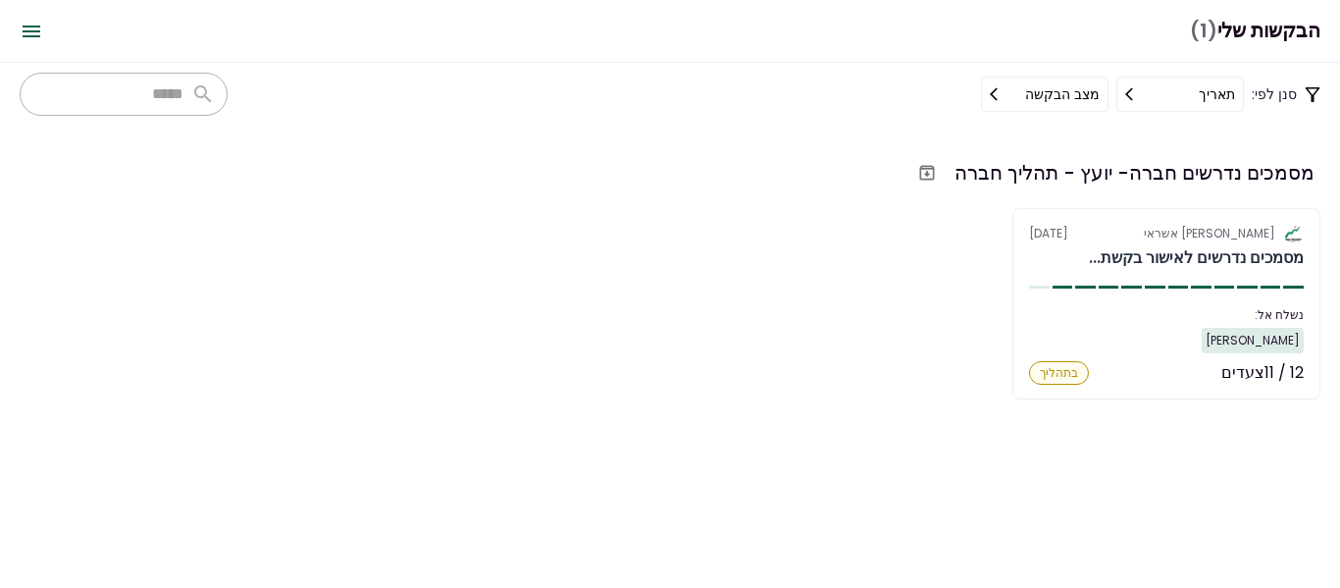
scroll to position [341, 0]
click at [1275, 31] on h1 "הבקשות שלי (1)" at bounding box center [1255, 31] width 131 height 40
click at [17, 31] on button "Open menu" at bounding box center [31, 31] width 47 height 47
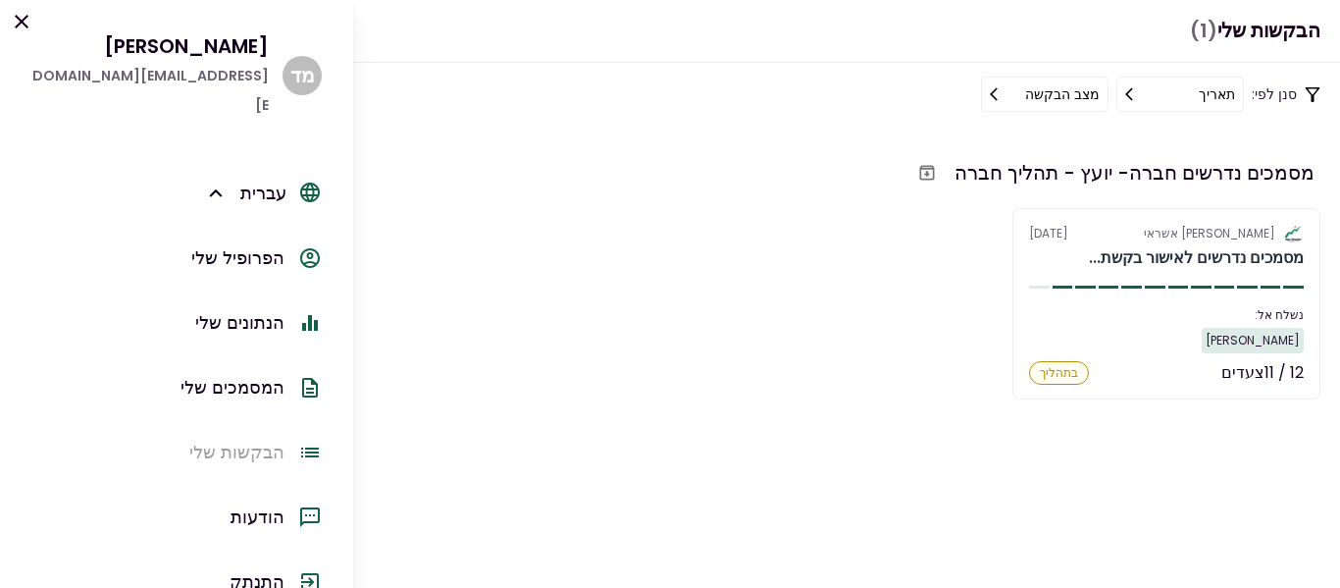
click at [583, 493] on section "מסמכים נדרשים חברה- יועץ - תהליך חברה אלטשולר שחם אשראי 15 Sep מסמכים נדרשים לא…" at bounding box center [670, 357] width 1340 height 462
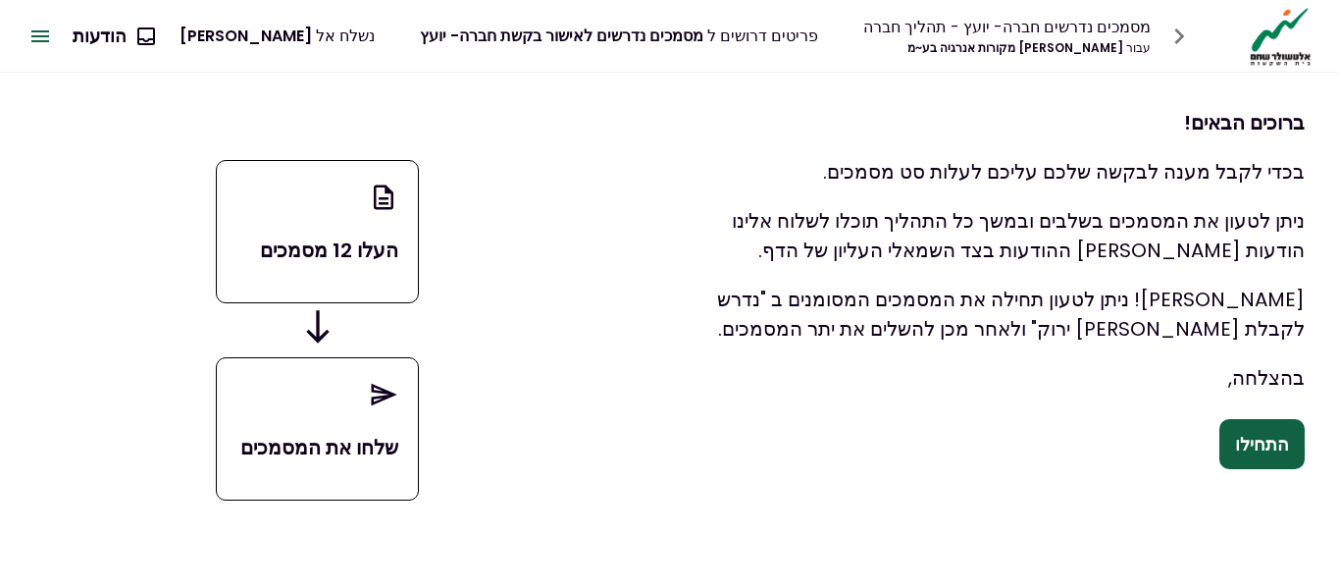
click at [1268, 434] on button "התחילו" at bounding box center [1262, 444] width 85 height 51
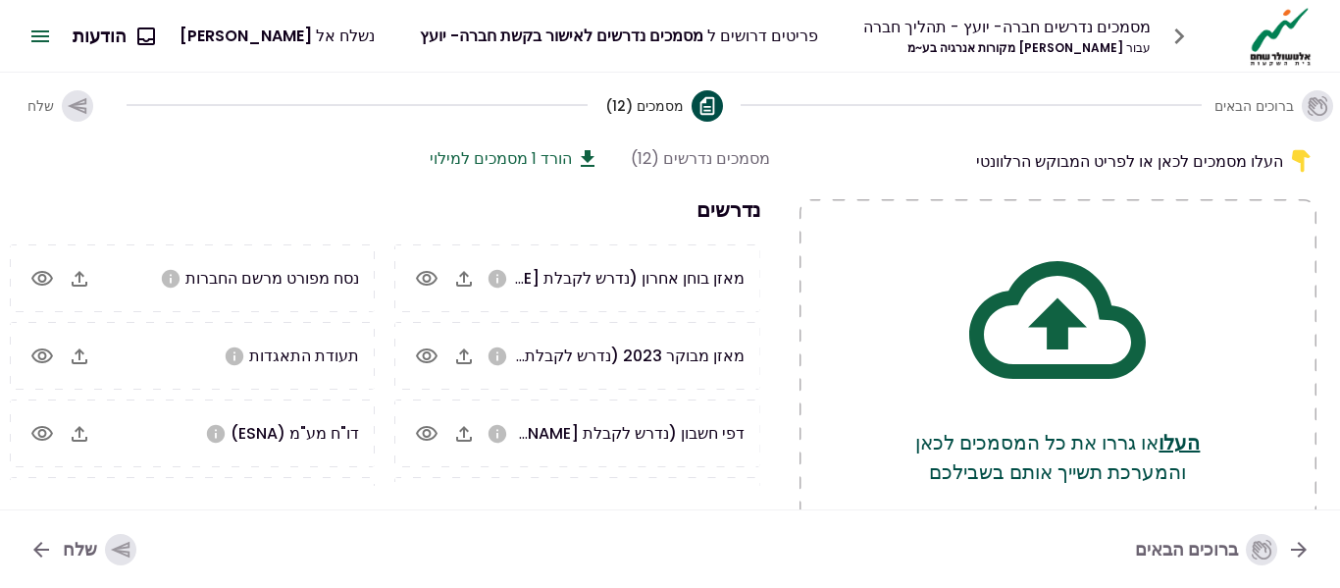
click at [1269, 459] on div "העלו או גררו את כל המסמכים לכאן והמערכת תשייך אותם בשבילכם" at bounding box center [1058, 369] width 517 height 340
